Goal: Task Accomplishment & Management: Use online tool/utility

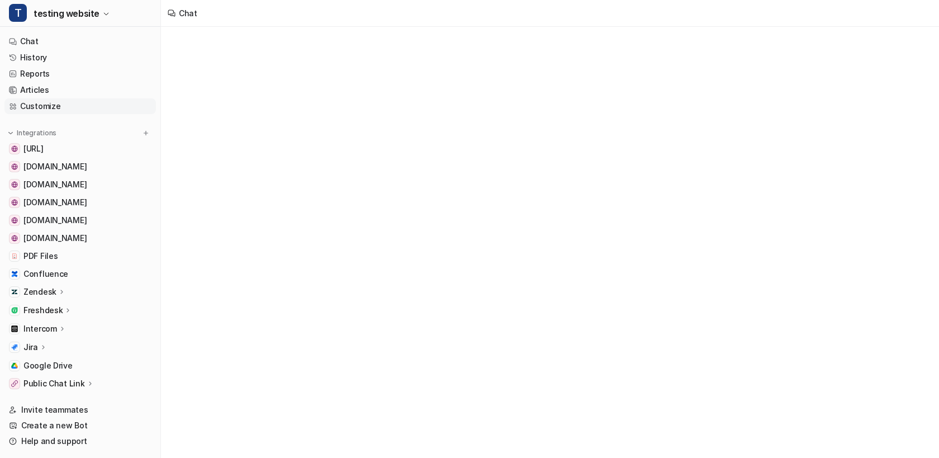
click at [50, 107] on link "Customize" at bounding box center [79, 106] width 151 height 16
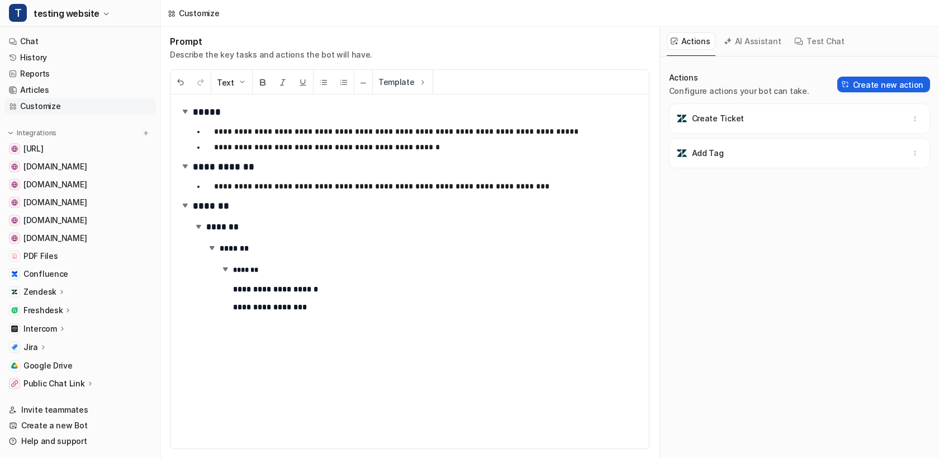
click at [877, 80] on button "Create new action" at bounding box center [883, 85] width 93 height 16
